Goal: Task Accomplishment & Management: Use online tool/utility

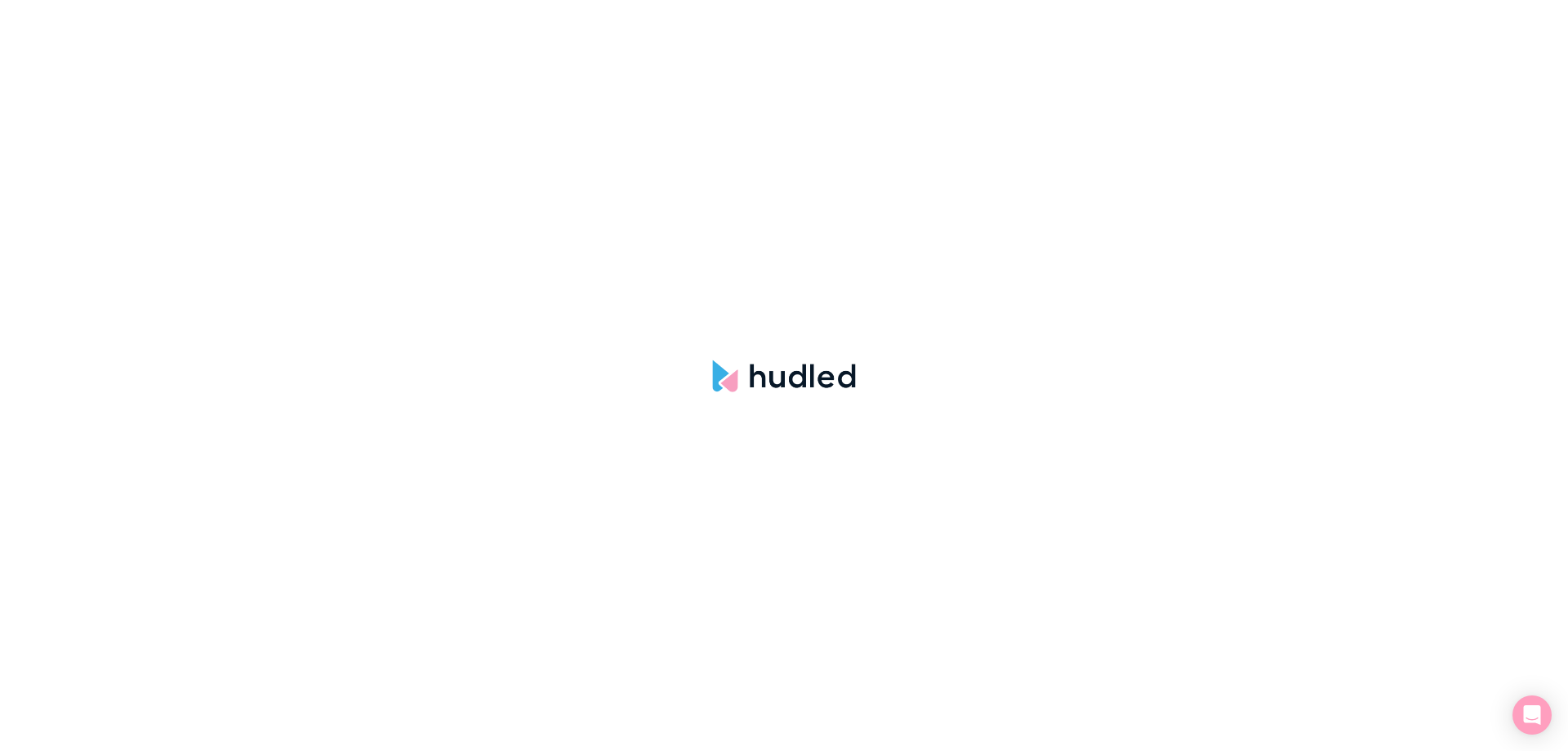
select select "hudled"
